Goal: Task Accomplishment & Management: Use online tool/utility

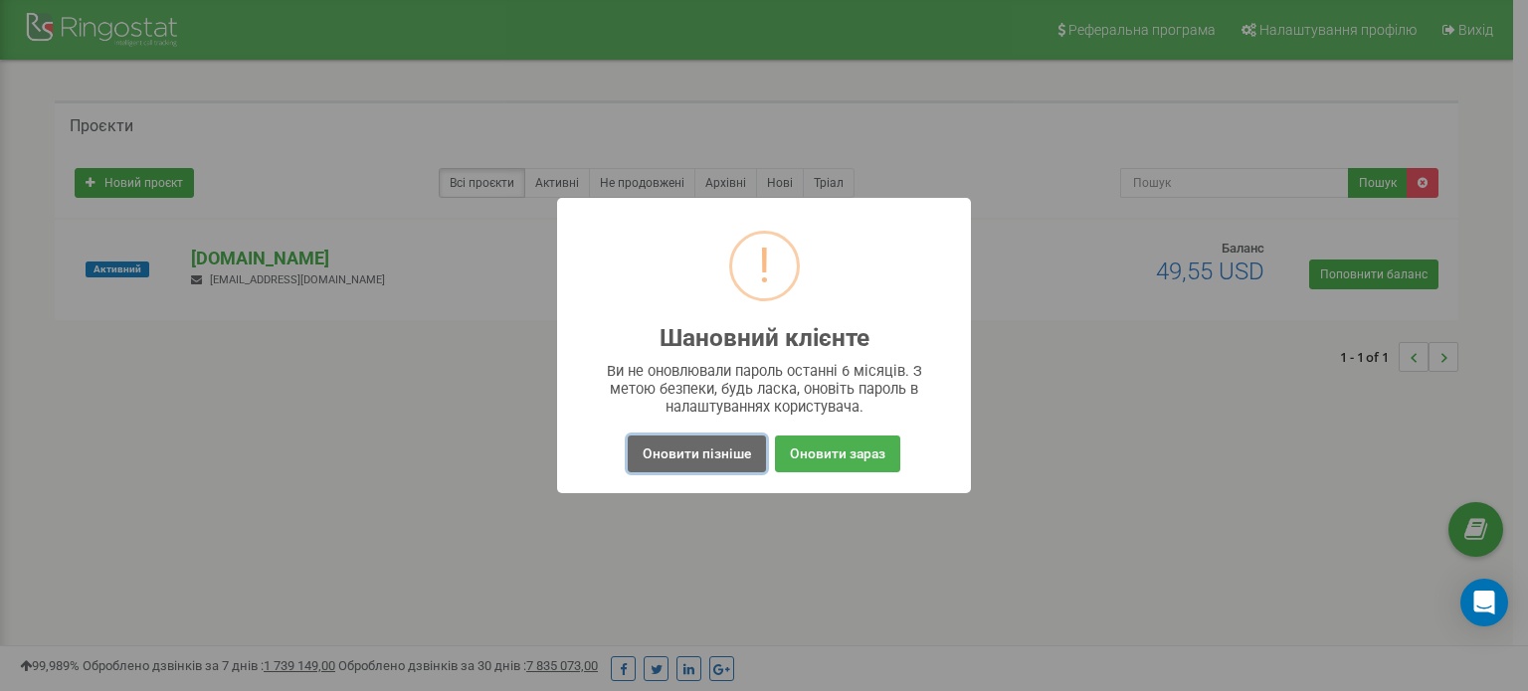
click at [700, 461] on button "Оновити пізніше" at bounding box center [697, 454] width 138 height 37
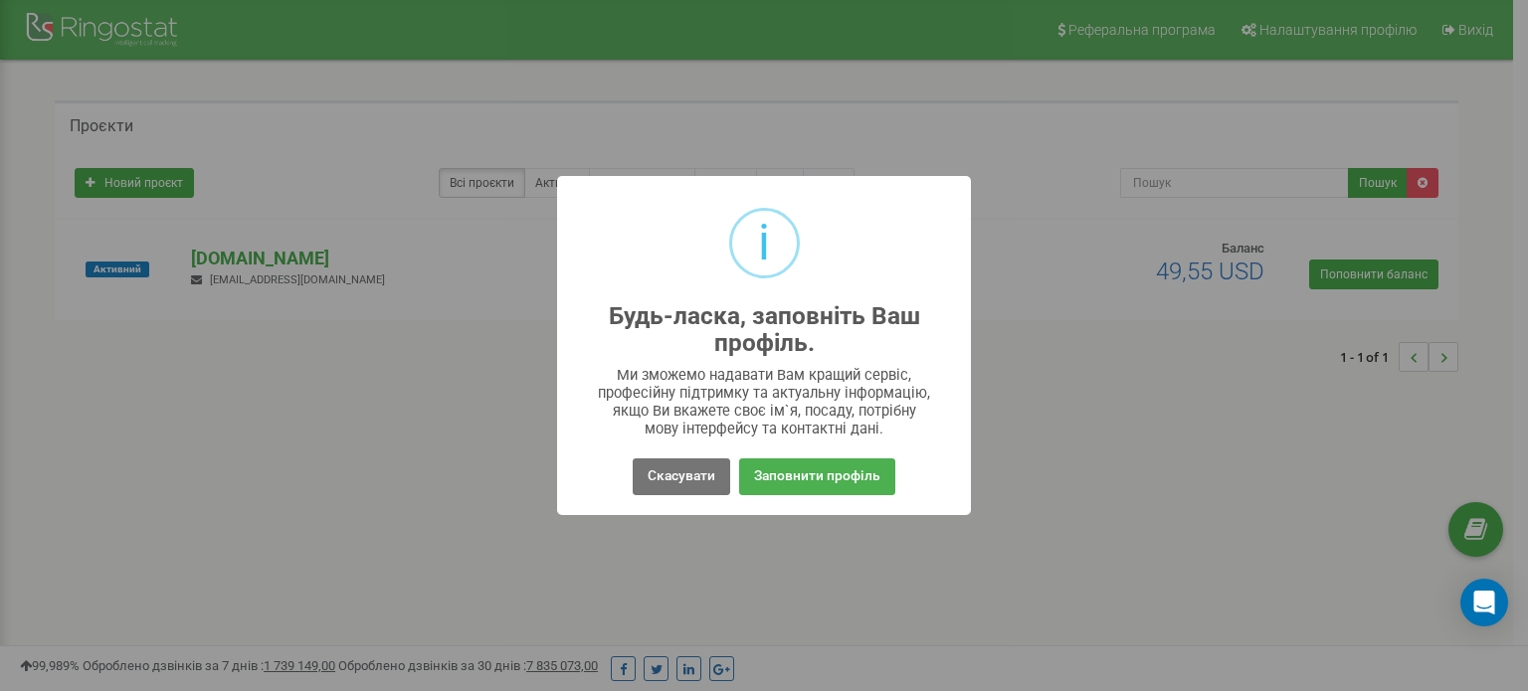
click at [378, 481] on div "i Будь-ласка, заповніть Ваш профіль. × Ми зможемо надавати Вам кращий сервіс, п…" at bounding box center [764, 345] width 1528 height 691
click at [975, 504] on div "i Будь-ласка, заповніть Ваш профіль. × Ми зможемо надавати Вам кращий сервіс, п…" at bounding box center [764, 345] width 1528 height 691
drag, startPoint x: 660, startPoint y: 483, endPoint x: 682, endPoint y: 461, distance: 32.4
click at [661, 481] on button "Скасувати" at bounding box center [681, 477] width 97 height 37
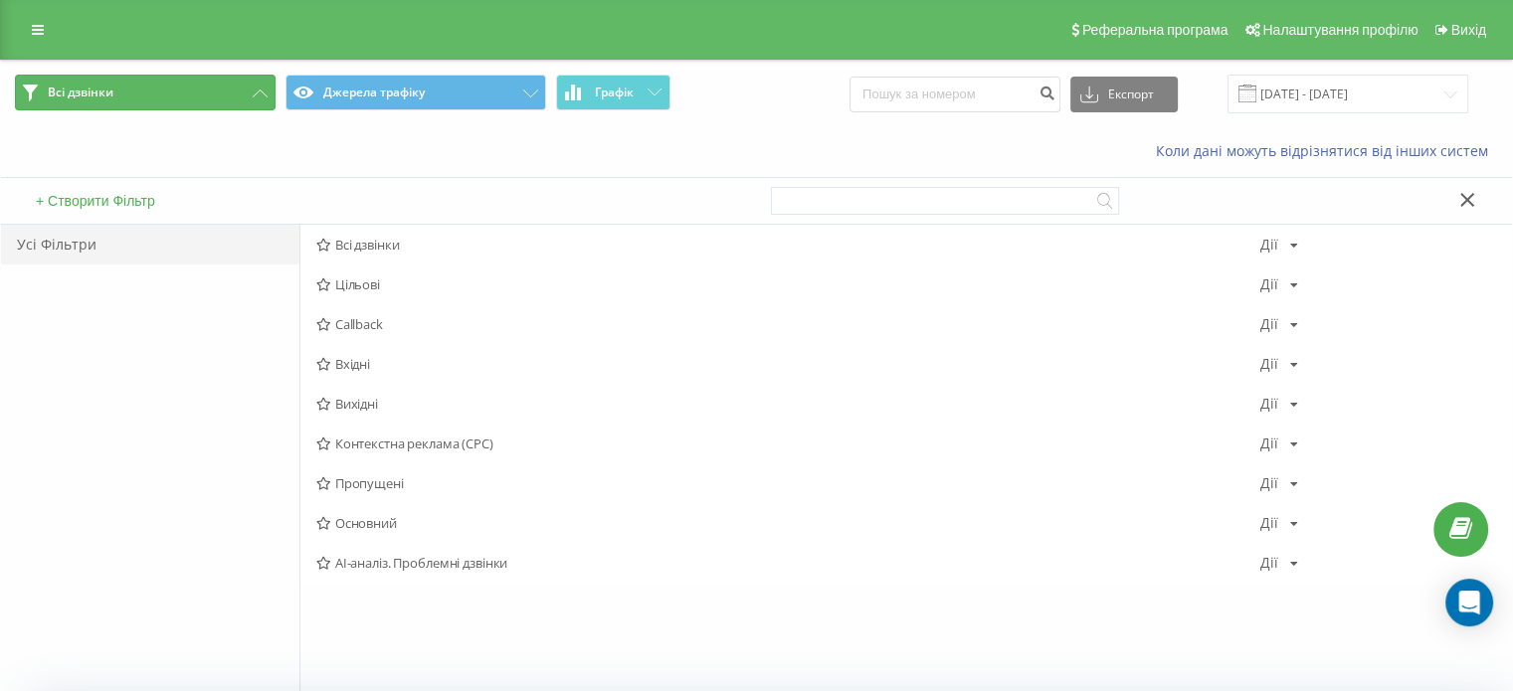
click at [125, 90] on button "Всі дзвінки" at bounding box center [145, 93] width 261 height 36
